Goal: Information Seeking & Learning: Learn about a topic

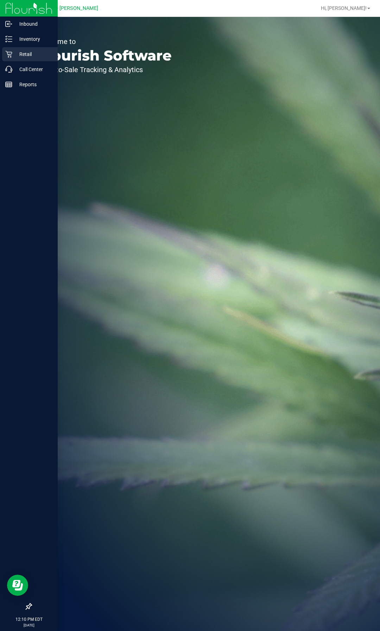
click at [31, 52] on p "Retail" at bounding box center [33, 54] width 42 height 8
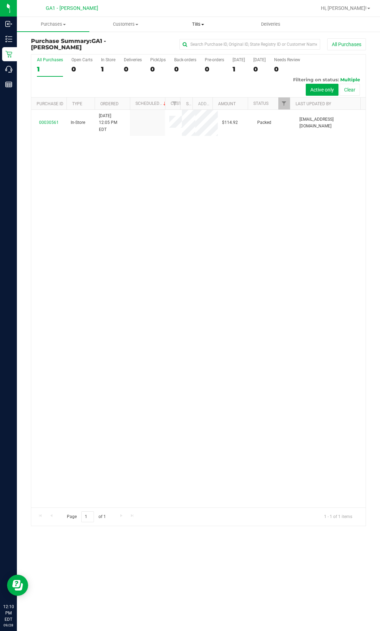
click at [190, 25] on span "Tills" at bounding box center [198, 24] width 72 height 6
click at [185, 42] on span "Manage tills" at bounding box center [186, 42] width 48 height 6
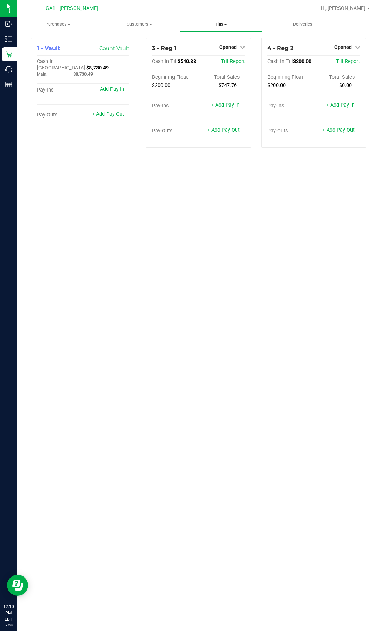
click at [219, 23] on span "Tills" at bounding box center [221, 24] width 81 height 6
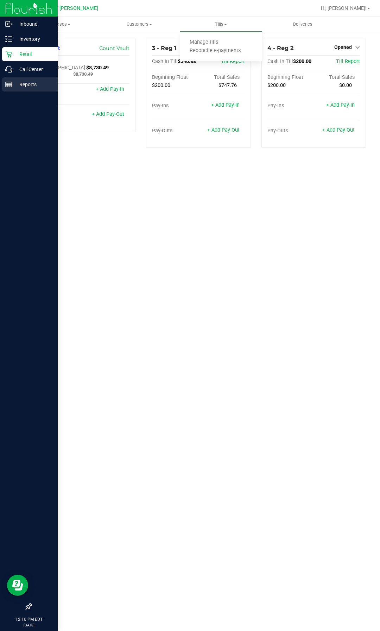
click at [33, 84] on p "Reports" at bounding box center [33, 84] width 42 height 8
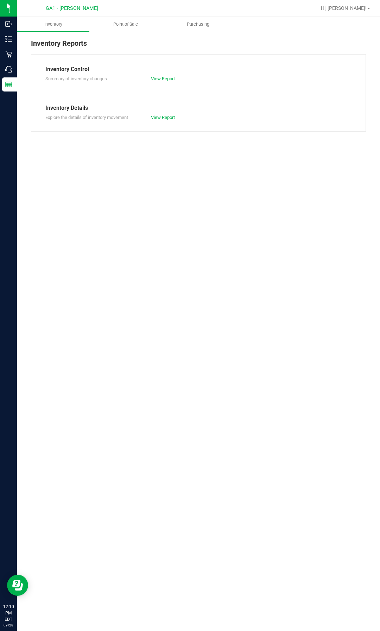
click at [127, 15] on nav "GA1 - [PERSON_NAME] Hi, [PERSON_NAME]!" at bounding box center [198, 8] width 363 height 17
click at [126, 21] on uib-tab-heading "Point of Sale" at bounding box center [126, 24] width 72 height 14
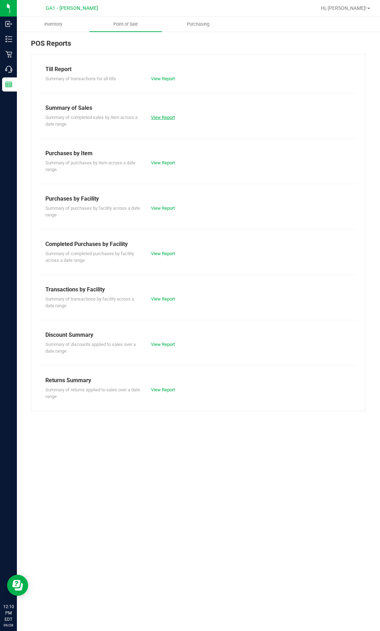
click at [158, 119] on link "View Report" at bounding box center [163, 117] width 24 height 5
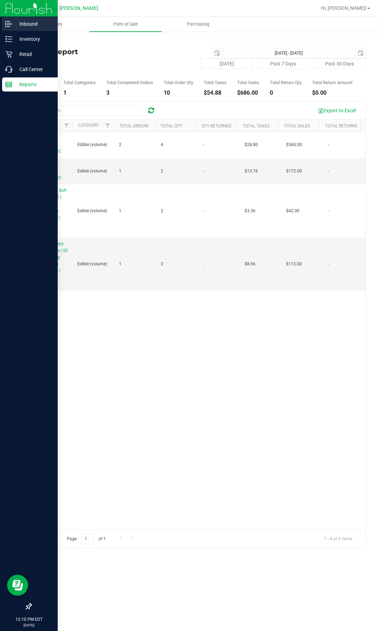
click at [29, 19] on div "Inbound" at bounding box center [30, 24] width 56 height 14
